Goal: Transaction & Acquisition: Book appointment/travel/reservation

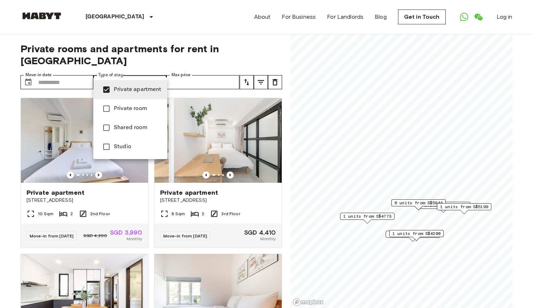
type input "**********"
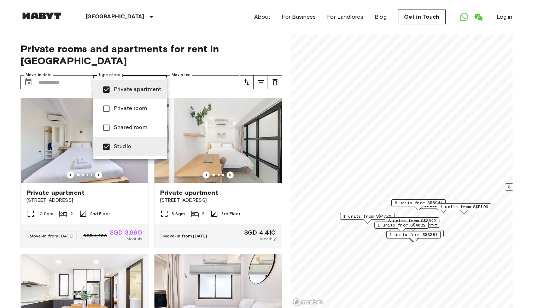
click at [65, 70] on div at bounding box center [269, 154] width 538 height 308
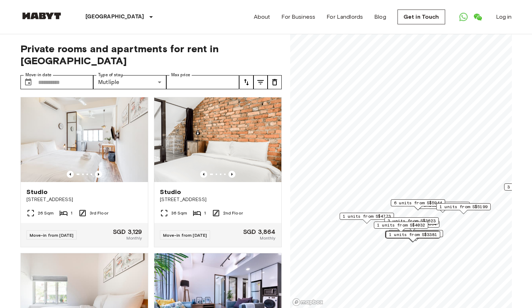
scroll to position [318, 0]
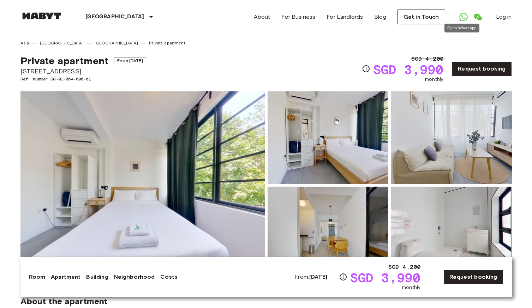
click at [462, 19] on icon "Open WhatsApp" at bounding box center [464, 17] width 8 height 8
